Goal: Transaction & Acquisition: Purchase product/service

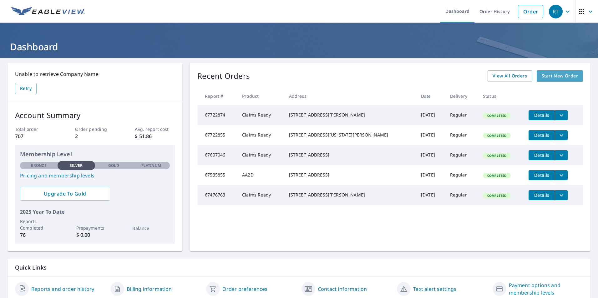
click at [557, 77] on span "Start New Order" at bounding box center [560, 76] width 36 height 8
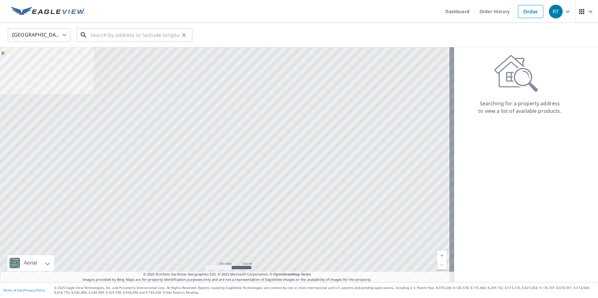
click at [101, 38] on input "text" at bounding box center [134, 35] width 89 height 18
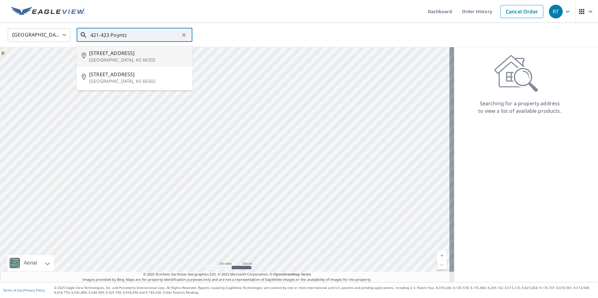
click at [118, 58] on p "[GEOGRAPHIC_DATA], KS 66502" at bounding box center [138, 60] width 98 height 6
type input "[STREET_ADDRESS]"
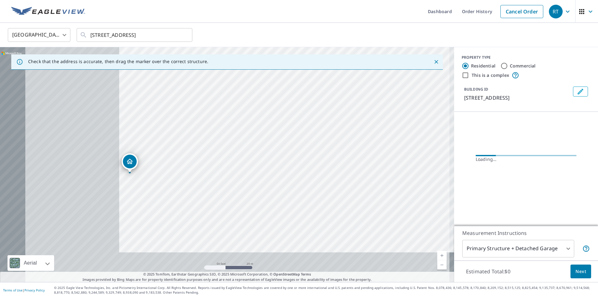
drag, startPoint x: 228, startPoint y: 148, endPoint x: 415, endPoint y: 104, distance: 191.8
click at [415, 104] on div "[STREET_ADDRESS]" at bounding box center [227, 164] width 454 height 235
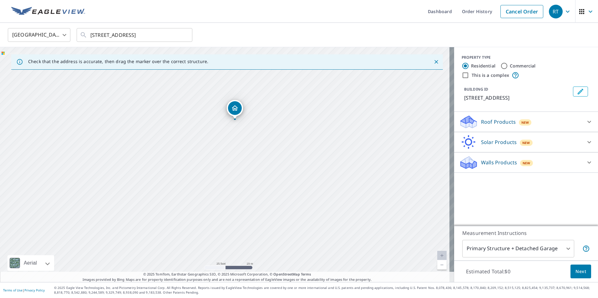
drag, startPoint x: 211, startPoint y: 177, endPoint x: 285, endPoint y: 132, distance: 86.3
click at [285, 132] on div "[STREET_ADDRESS]" at bounding box center [227, 164] width 454 height 235
drag, startPoint x: 249, startPoint y: 143, endPoint x: 252, endPoint y: 169, distance: 25.9
click at [252, 169] on div "[STREET_ADDRESS]" at bounding box center [227, 164] width 454 height 235
drag, startPoint x: 239, startPoint y: 134, endPoint x: 225, endPoint y: 133, distance: 14.4
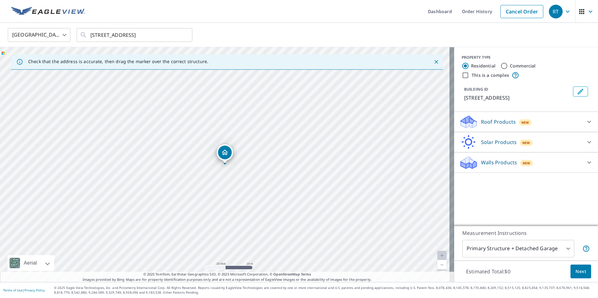
click at [501, 68] on input "Commercial" at bounding box center [504, 66] width 8 height 8
radio input "true"
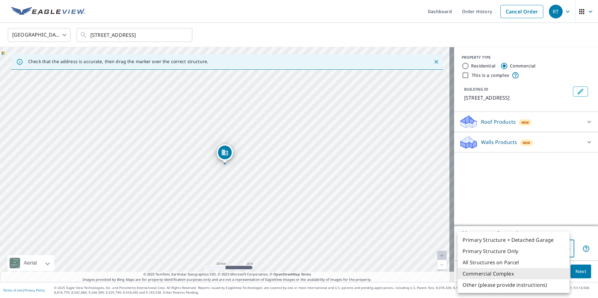
click at [563, 248] on body "RT RT Dashboard Order History Cancel Order RT [GEOGRAPHIC_DATA] US ​ [STREET_AD…" at bounding box center [299, 149] width 598 height 298
click at [499, 250] on li "Primary Structure Only" at bounding box center [513, 251] width 112 height 11
type input "2"
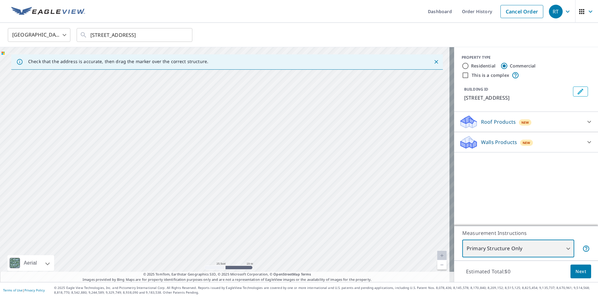
drag, startPoint x: 233, startPoint y: 183, endPoint x: 352, endPoint y: 43, distance: 183.9
click at [352, 43] on div "[GEOGRAPHIC_DATA] [GEOGRAPHIC_DATA] ​ [STREET_ADDRESS] ​ Check that the address…" at bounding box center [299, 153] width 598 height 260
drag, startPoint x: 296, startPoint y: 116, endPoint x: 359, endPoint y: 85, distance: 70.3
click at [359, 85] on div "[STREET_ADDRESS]" at bounding box center [227, 164] width 454 height 235
drag, startPoint x: 260, startPoint y: 174, endPoint x: 417, endPoint y: 101, distance: 173.2
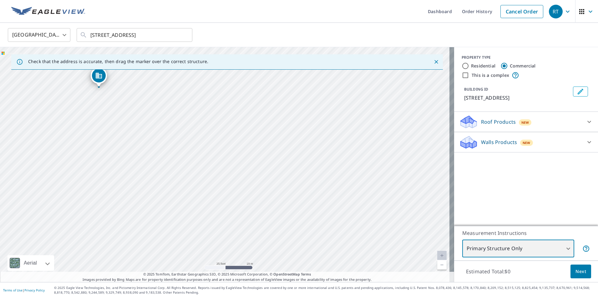
click at [416, 101] on div "[STREET_ADDRESS]" at bounding box center [227, 164] width 454 height 235
drag, startPoint x: 282, startPoint y: 129, endPoint x: 362, endPoint y: 177, distance: 93.2
click at [316, 162] on div "[STREET_ADDRESS]" at bounding box center [227, 164] width 454 height 235
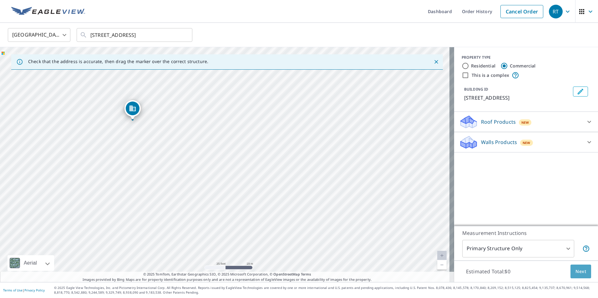
click at [570, 274] on button "Next" at bounding box center [580, 272] width 21 height 14
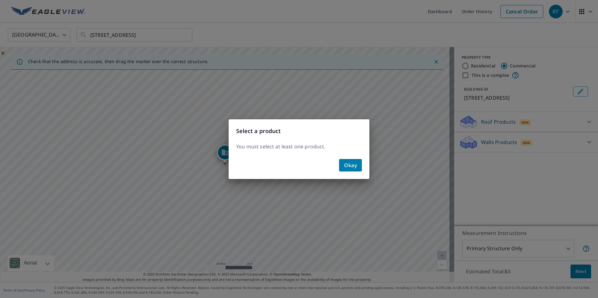
click at [340, 165] on button "Okay" at bounding box center [350, 165] width 23 height 13
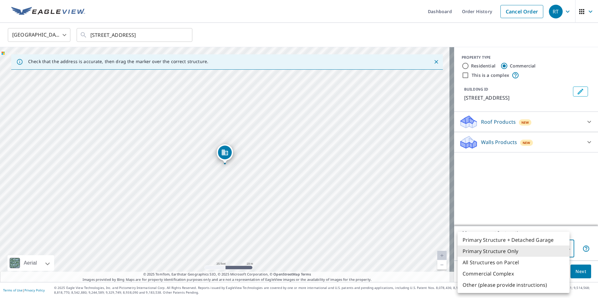
click at [563, 248] on body "RT RT Dashboard Order History Cancel Order RT [GEOGRAPHIC_DATA] US ​ [STREET_AD…" at bounding box center [299, 149] width 598 height 298
click at [490, 252] on li "Primary Structure Only" at bounding box center [513, 251] width 112 height 11
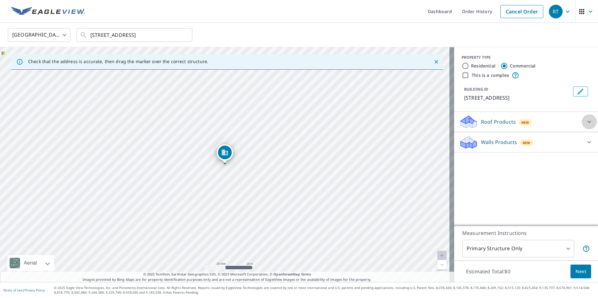
click at [587, 121] on icon at bounding box center [589, 122] width 8 height 8
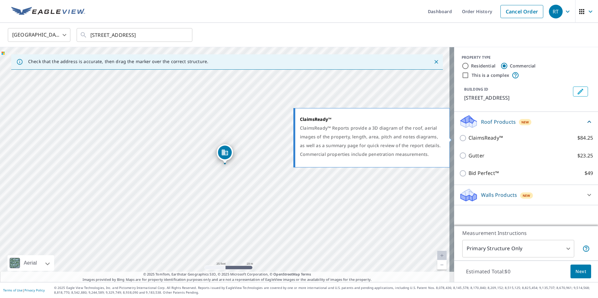
click at [459, 140] on input "ClaimsReady™ $84.25" at bounding box center [463, 138] width 9 height 8
checkbox input "true"
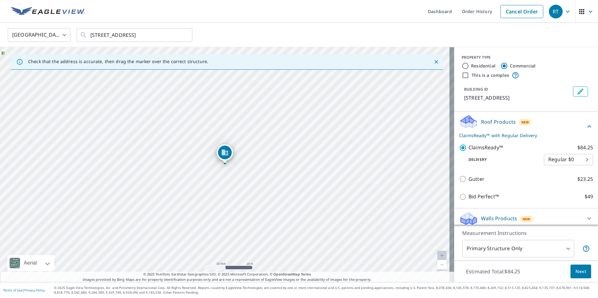
click at [577, 273] on span "Next" at bounding box center [580, 272] width 11 height 8
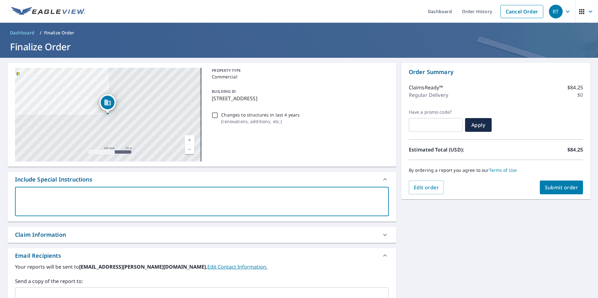
click at [53, 195] on textarea at bounding box center [201, 202] width 365 height 18
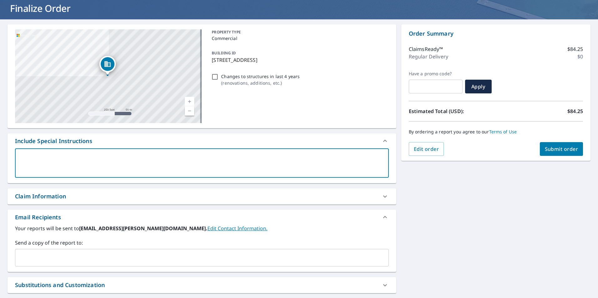
scroll to position [33, 0]
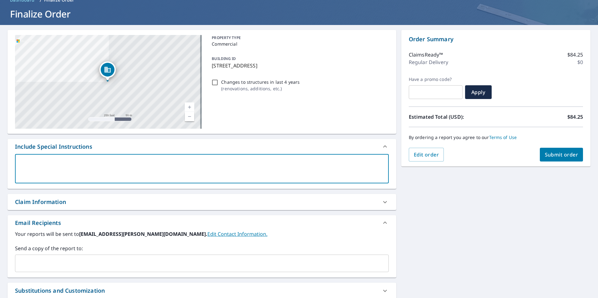
type textarea "4"
type textarea "x"
checkbox input "true"
type textarea "42"
type textarea "x"
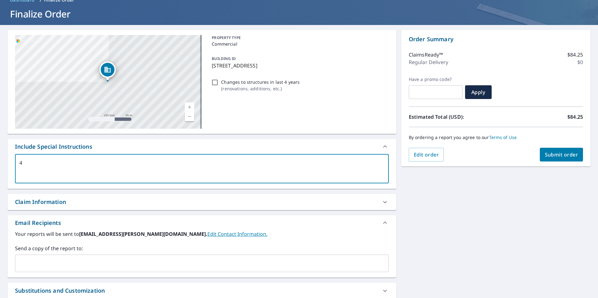
checkbox input "true"
type textarea "421"
type textarea "x"
checkbox input "true"
type textarea "421-"
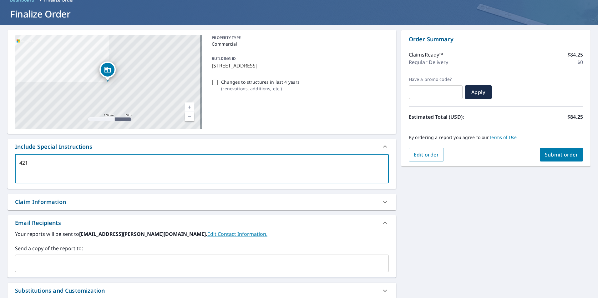
type textarea "x"
checkbox input "true"
type textarea "421-4"
type textarea "x"
checkbox input "true"
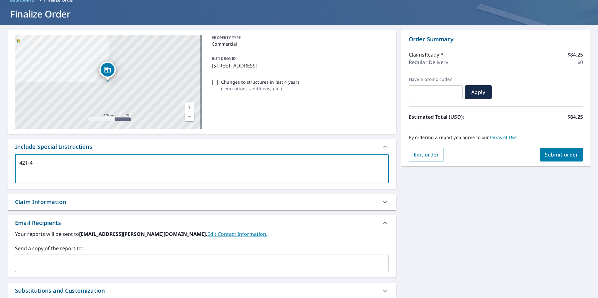
type textarea "421-42"
type textarea "x"
checkbox input "true"
type textarea "421-423"
type textarea "x"
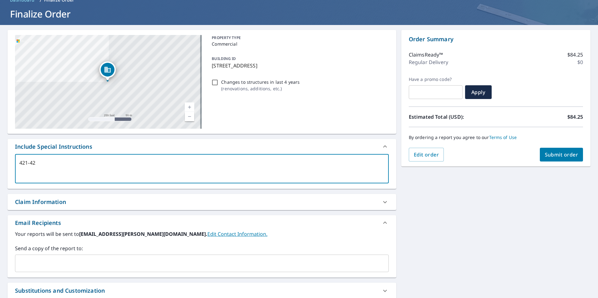
checkbox input "true"
type textarea "421-423"
type textarea "x"
checkbox input "true"
type textarea "421-423 P"
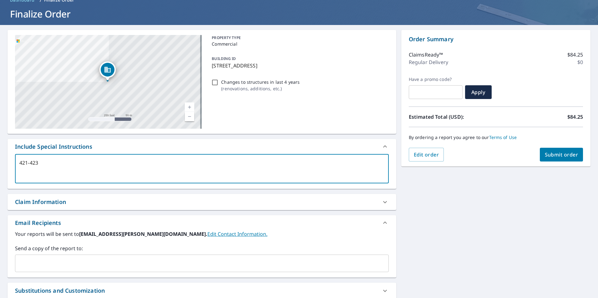
type textarea "x"
checkbox input "true"
type textarea "421-423 Po"
type textarea "x"
checkbox input "true"
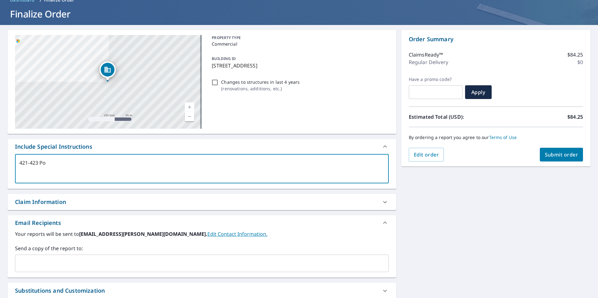
type textarea "421-423 Pon"
type textarea "x"
checkbox input "true"
type textarea "421-423 Ponn"
type textarea "x"
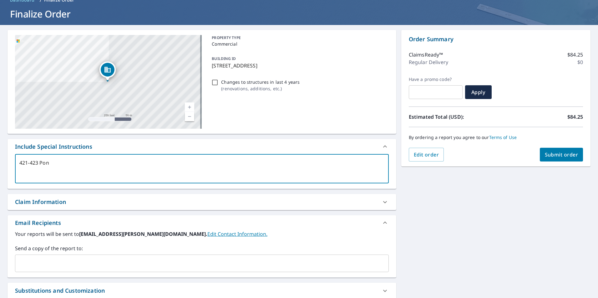
checkbox input "true"
type textarea "421-423 Ponnt"
type textarea "x"
checkbox input "true"
type textarea "421-423 Ponntz"
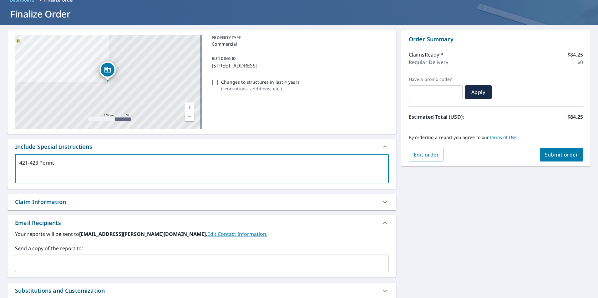
type textarea "x"
checkbox input "true"
type textarea "421-423 Ponntz"
type textarea "x"
checkbox input "true"
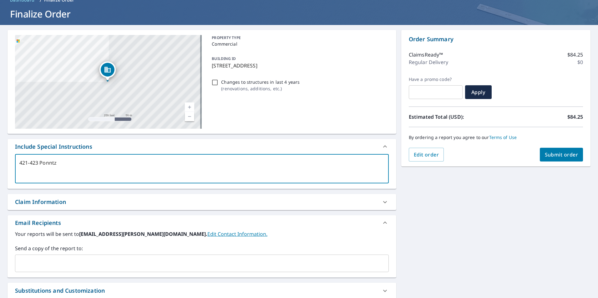
type textarea "421-423 Ponntz A"
type textarea "x"
checkbox input "true"
type textarea "[STREET_ADDRESS]"
type textarea "x"
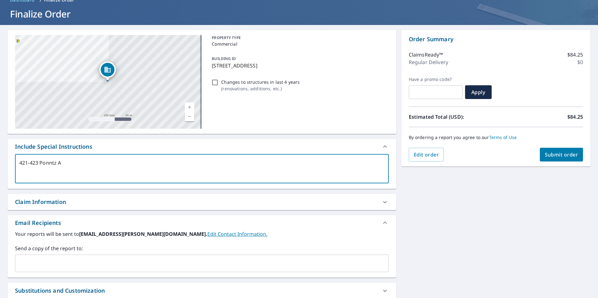
checkbox input "true"
type textarea "[STREET_ADDRESS]"
type textarea "x"
checkbox input "true"
type textarea "[STREET_ADDRESS]"
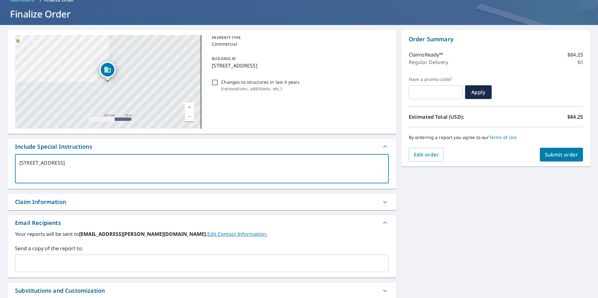
type textarea "x"
checkbox input "true"
type textarea "421-423 Ponntz A"
type textarea "x"
checkbox input "true"
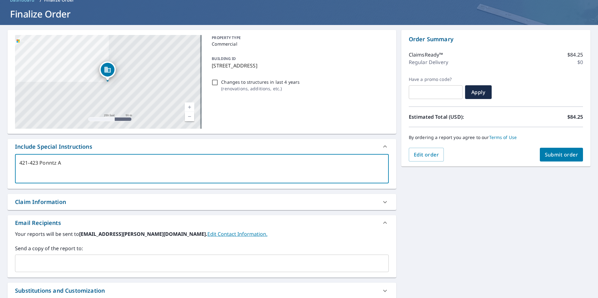
type textarea "[STREET_ADDRESS]"
type textarea "x"
checkbox input "true"
type textarea "[STREET_ADDRESS]"
type textarea "x"
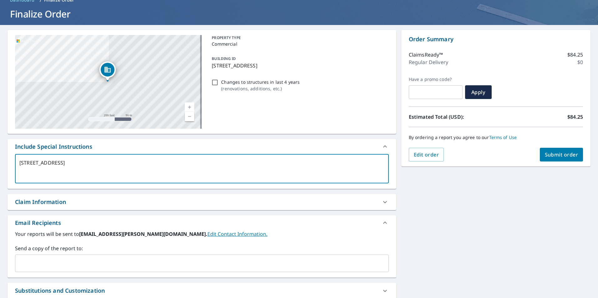
checkbox input "true"
type textarea "[STREET_ADDRESS]"
type textarea "x"
checkbox input "true"
type textarea "[STREET_ADDRESS]"
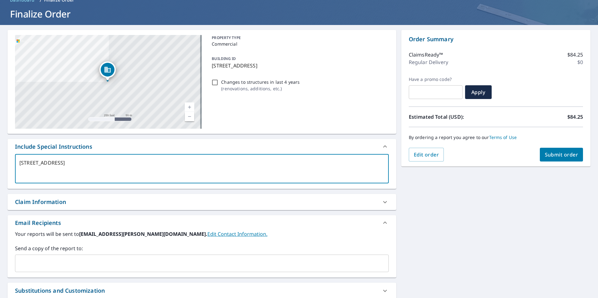
type textarea "x"
checkbox input "true"
type textarea "[STREET_ADDRESS]"
type textarea "x"
checkbox input "true"
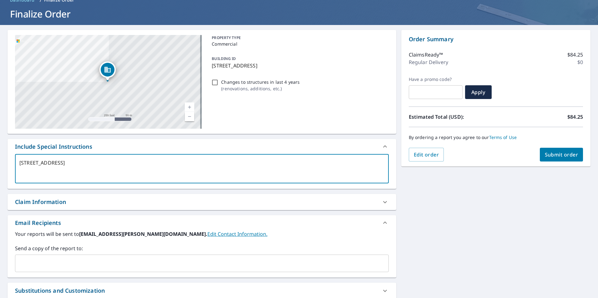
type textarea "[STREET_ADDRESS], on"
type textarea "x"
checkbox input "true"
type textarea "[STREET_ADDRESS]"
type textarea "x"
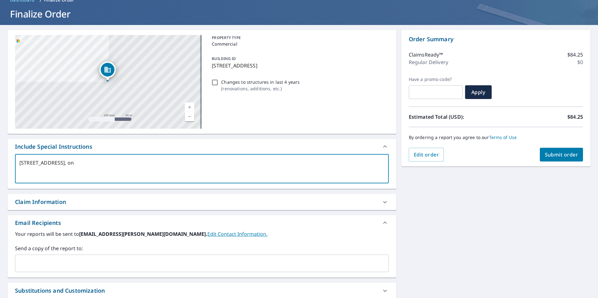
checkbox input "true"
type textarea "[STREET_ADDRESS]"
type textarea "x"
checkbox input "true"
type textarea "[STREET_ADDRESS]"
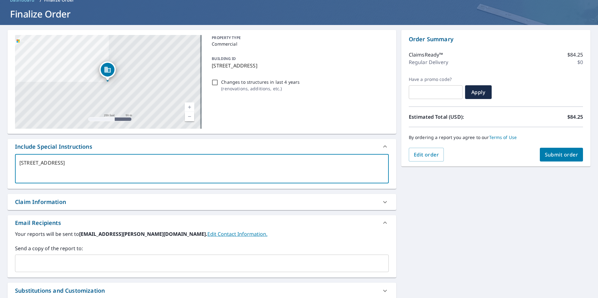
type textarea "x"
checkbox input "true"
type textarea "[STREET_ADDRESS]"
type textarea "x"
checkbox input "true"
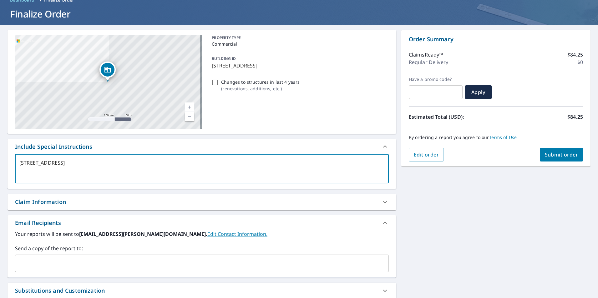
type textarea "[STREET_ADDRESS][PERSON_NAME]"
type textarea "x"
checkbox input "true"
type textarea "[STREET_ADDRESS]"
type textarea "x"
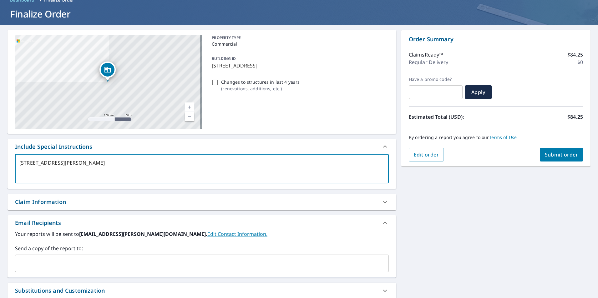
checkbox input "true"
type textarea "[STREET_ADDRESS] build"
type textarea "x"
checkbox input "true"
type textarea "[STREET_ADDRESS] buildi"
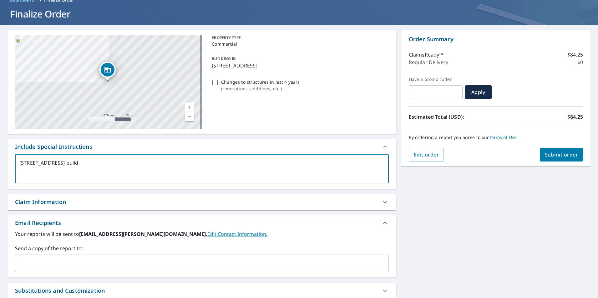
type textarea "x"
checkbox input "true"
type textarea "[STREET_ADDRESS] buildin"
type textarea "x"
checkbox input "true"
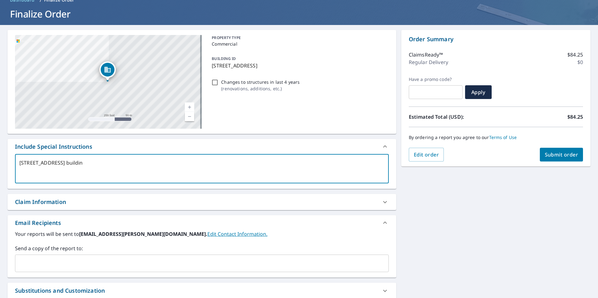
type textarea "[STREET_ADDRESS], one building"
type textarea "x"
checkbox input "true"
type textarea "[STREET_ADDRESS], one building"
click at [563, 158] on span "Submit order" at bounding box center [561, 154] width 33 height 7
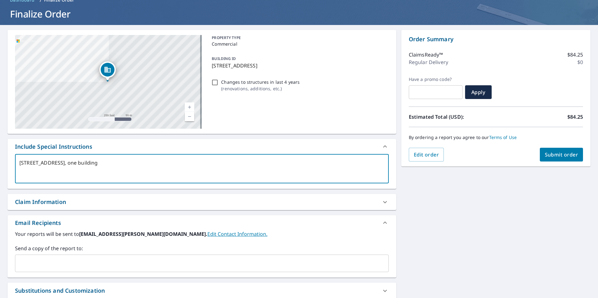
type textarea "x"
checkbox input "true"
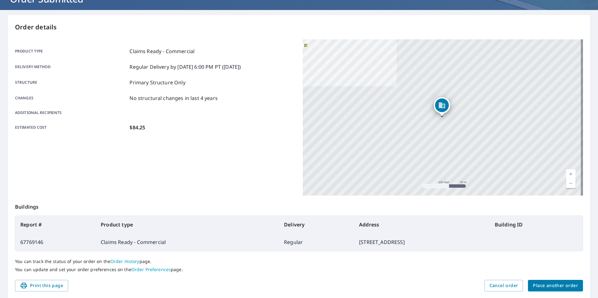
scroll to position [70, 0]
